Goal: Communication & Community: Share content

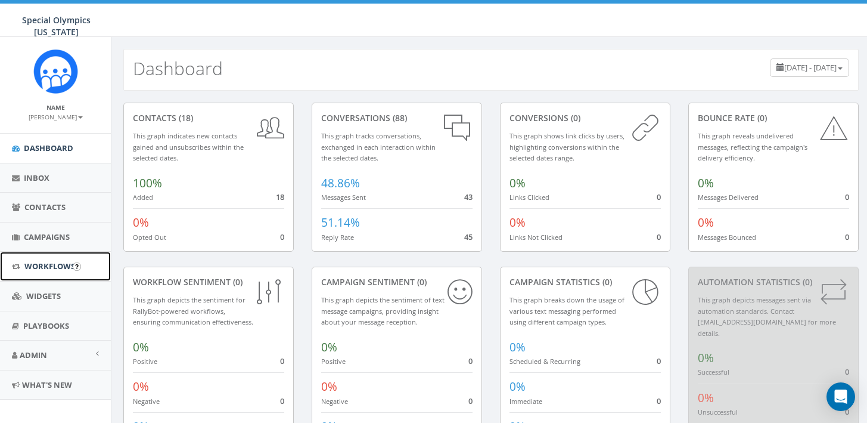
click at [55, 268] on span "Workflows" at bounding box center [49, 265] width 51 height 11
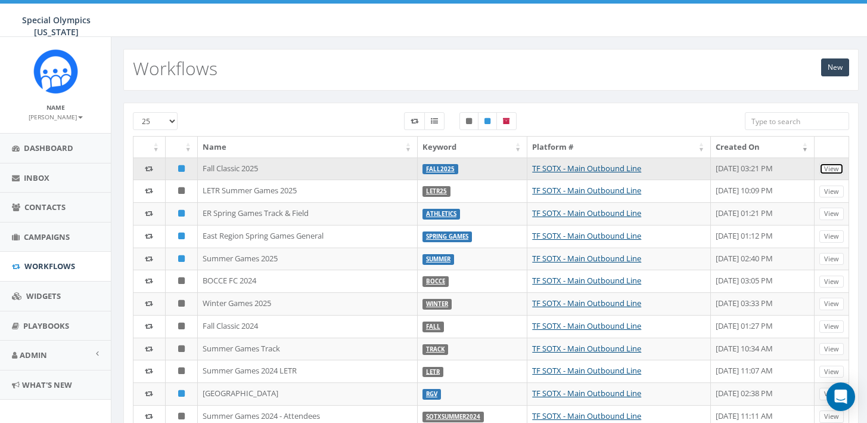
click at [834, 165] on link "View" at bounding box center [831, 169] width 24 height 13
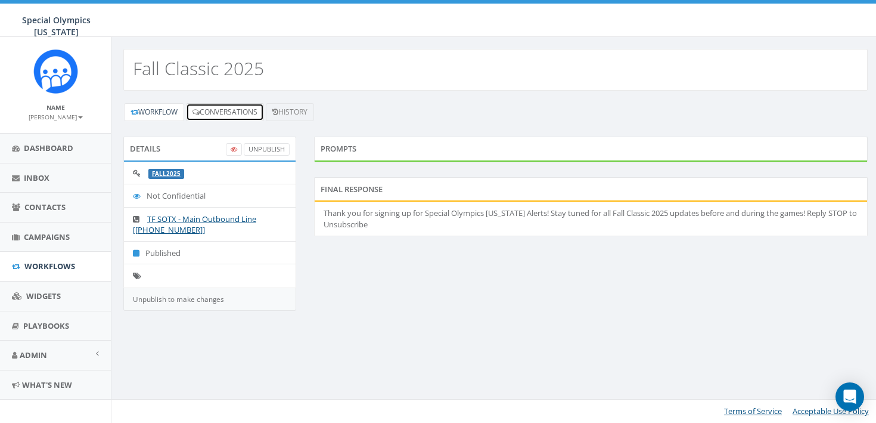
click at [247, 112] on link "Conversations" at bounding box center [225, 112] width 78 height 18
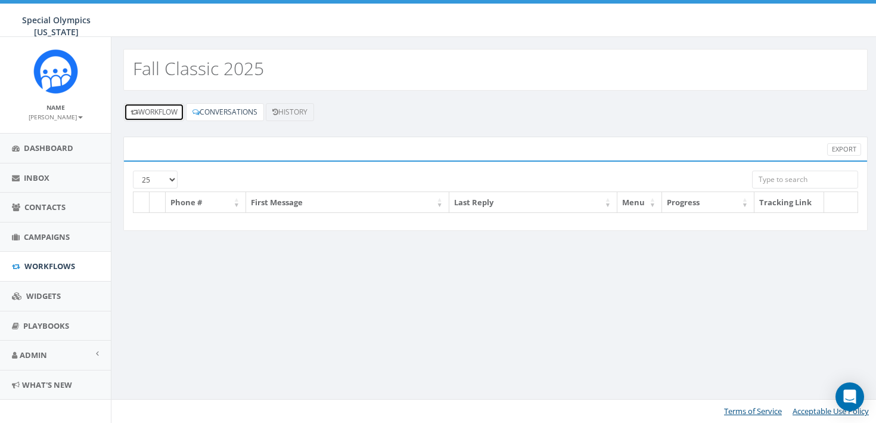
click at [166, 116] on link "Workflow" at bounding box center [154, 112] width 60 height 18
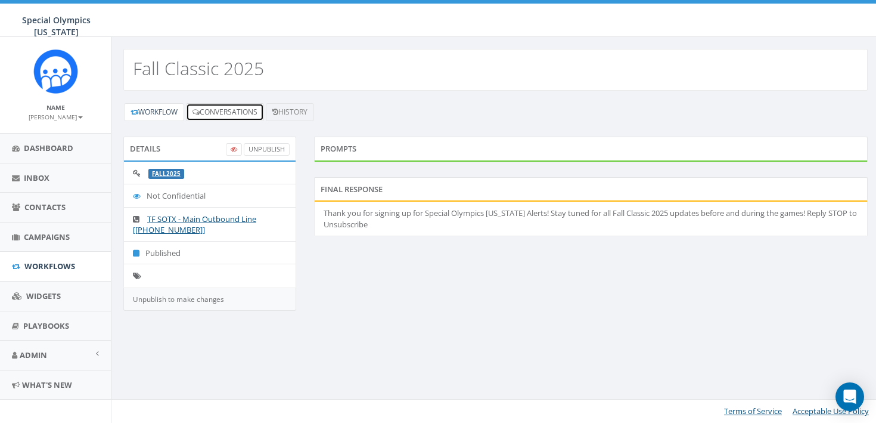
click at [227, 111] on link "Conversations" at bounding box center [225, 112] width 78 height 18
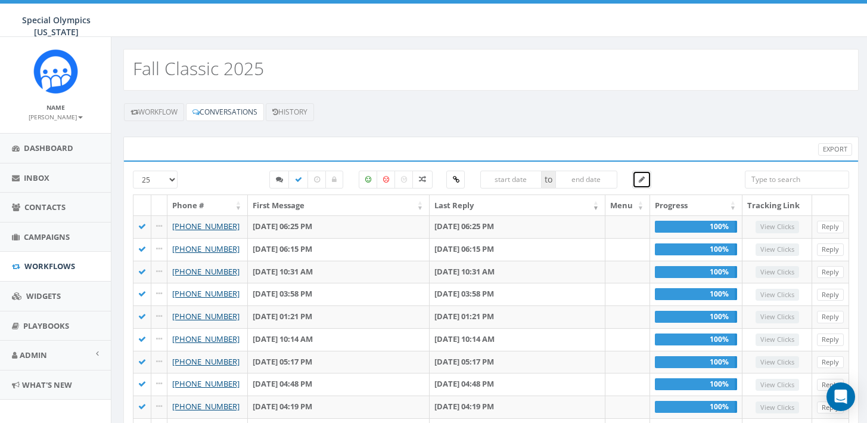
click at [645, 184] on link at bounding box center [641, 179] width 19 height 18
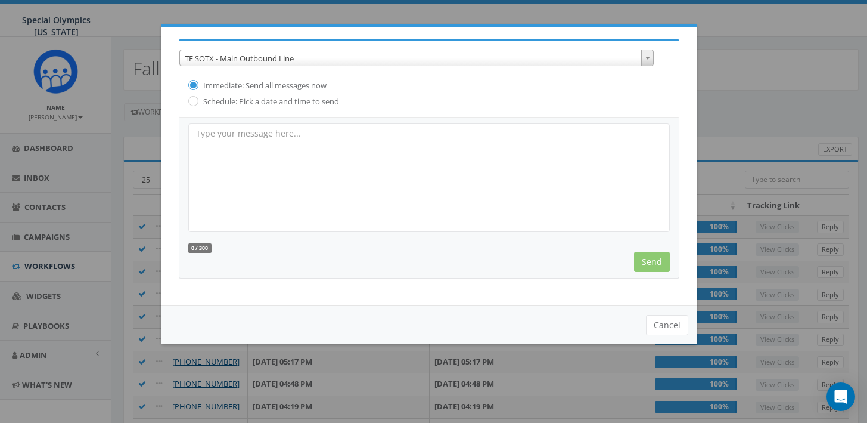
click at [456, 141] on textarea at bounding box center [429, 177] width 482 height 108
type textarea "F"
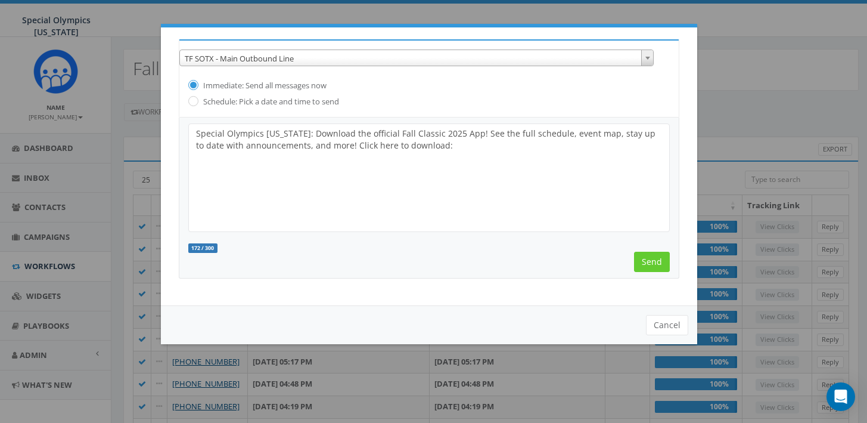
paste textarea "[URL][DOMAIN_NAME][PERSON_NAME]"
type textarea "Special Olympics [US_STATE]: Download the official Fall Classic 2025 App! See t…"
click at [648, 254] on input "Send" at bounding box center [652, 261] width 36 height 20
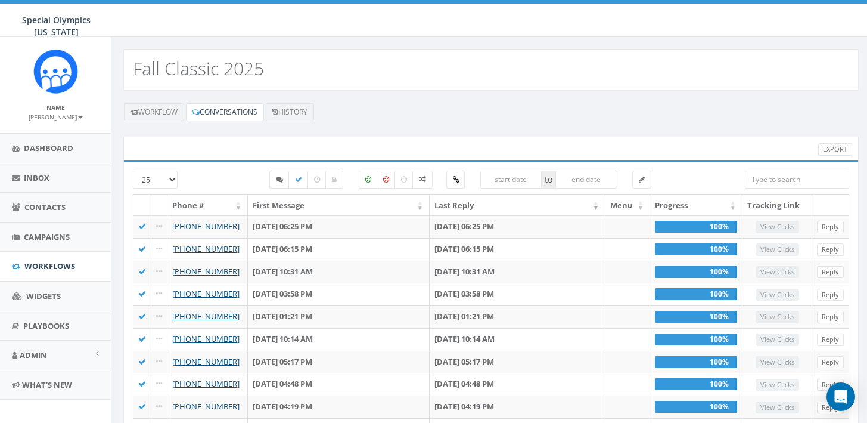
click at [797, 178] on input "search" at bounding box center [797, 179] width 104 height 18
